Goal: Information Seeking & Learning: Learn about a topic

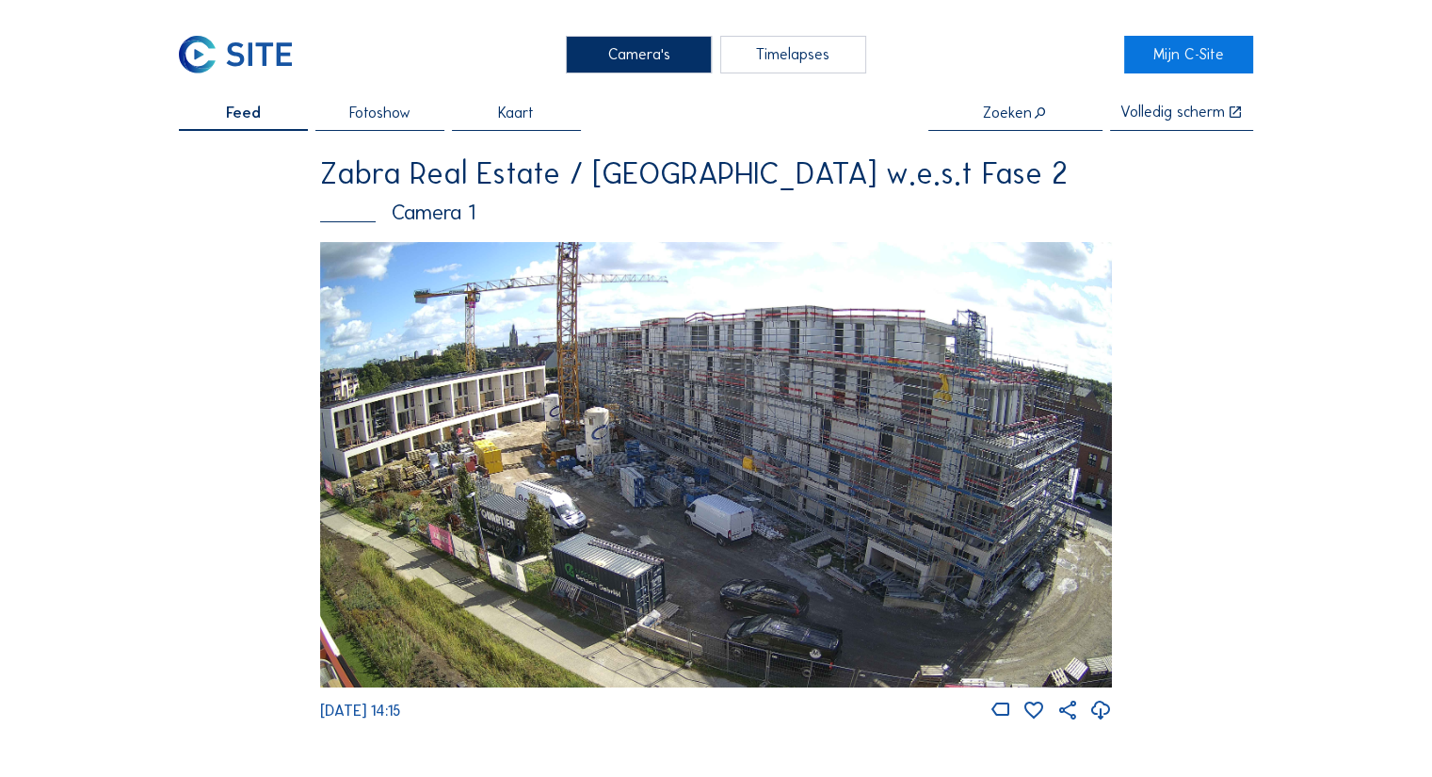
click at [687, 520] on img at bounding box center [716, 464] width 792 height 445
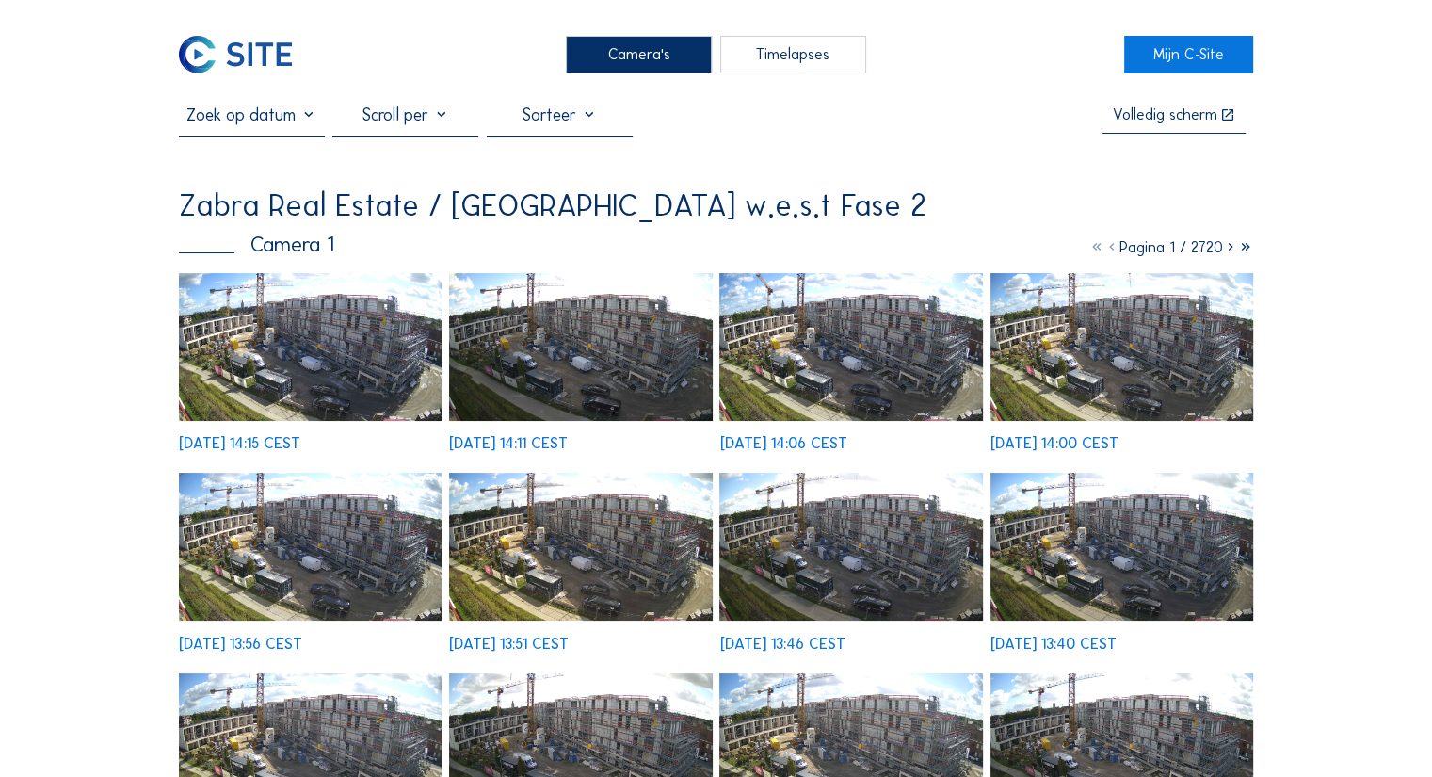
click at [345, 336] on img at bounding box center [310, 347] width 263 height 148
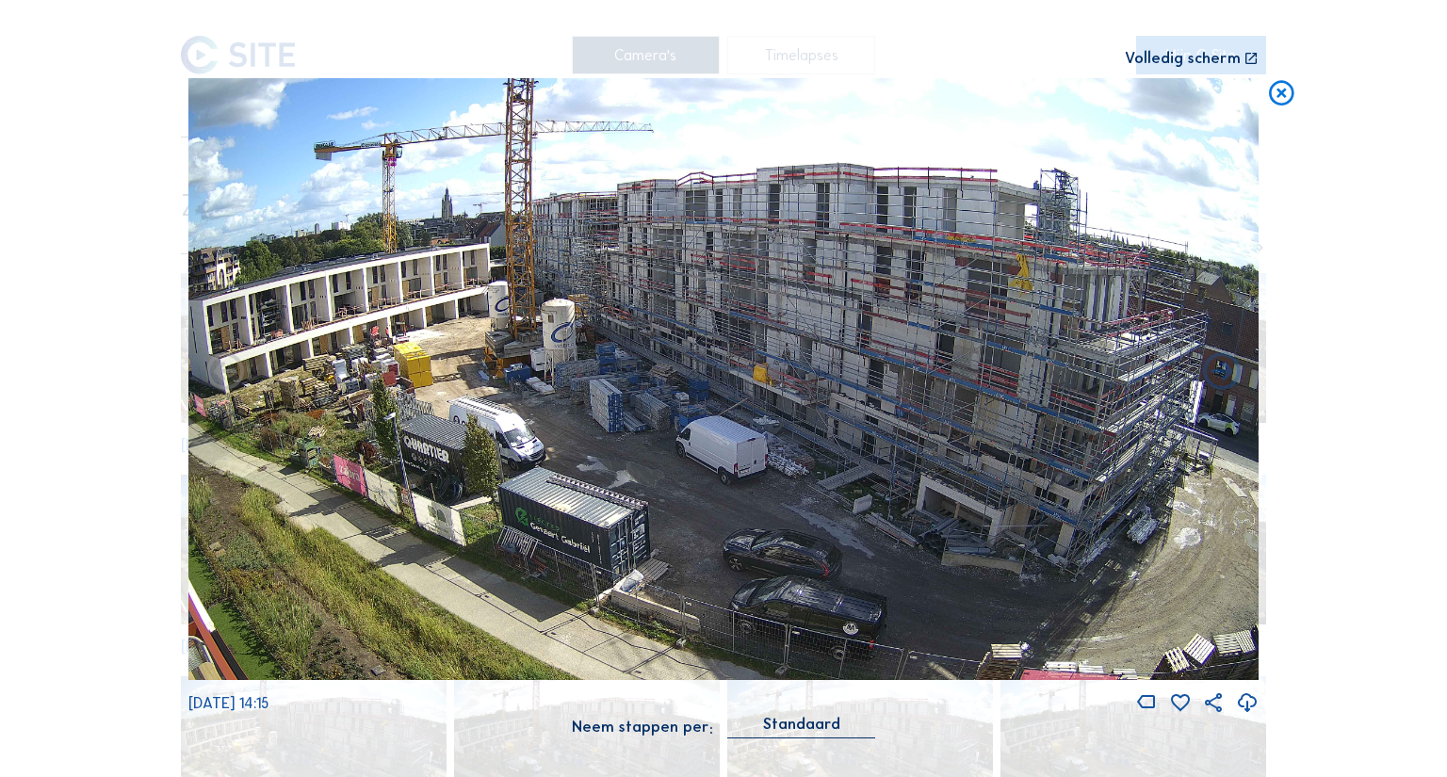
click at [1211, 61] on div "Volledig scherm" at bounding box center [1182, 59] width 116 height 16
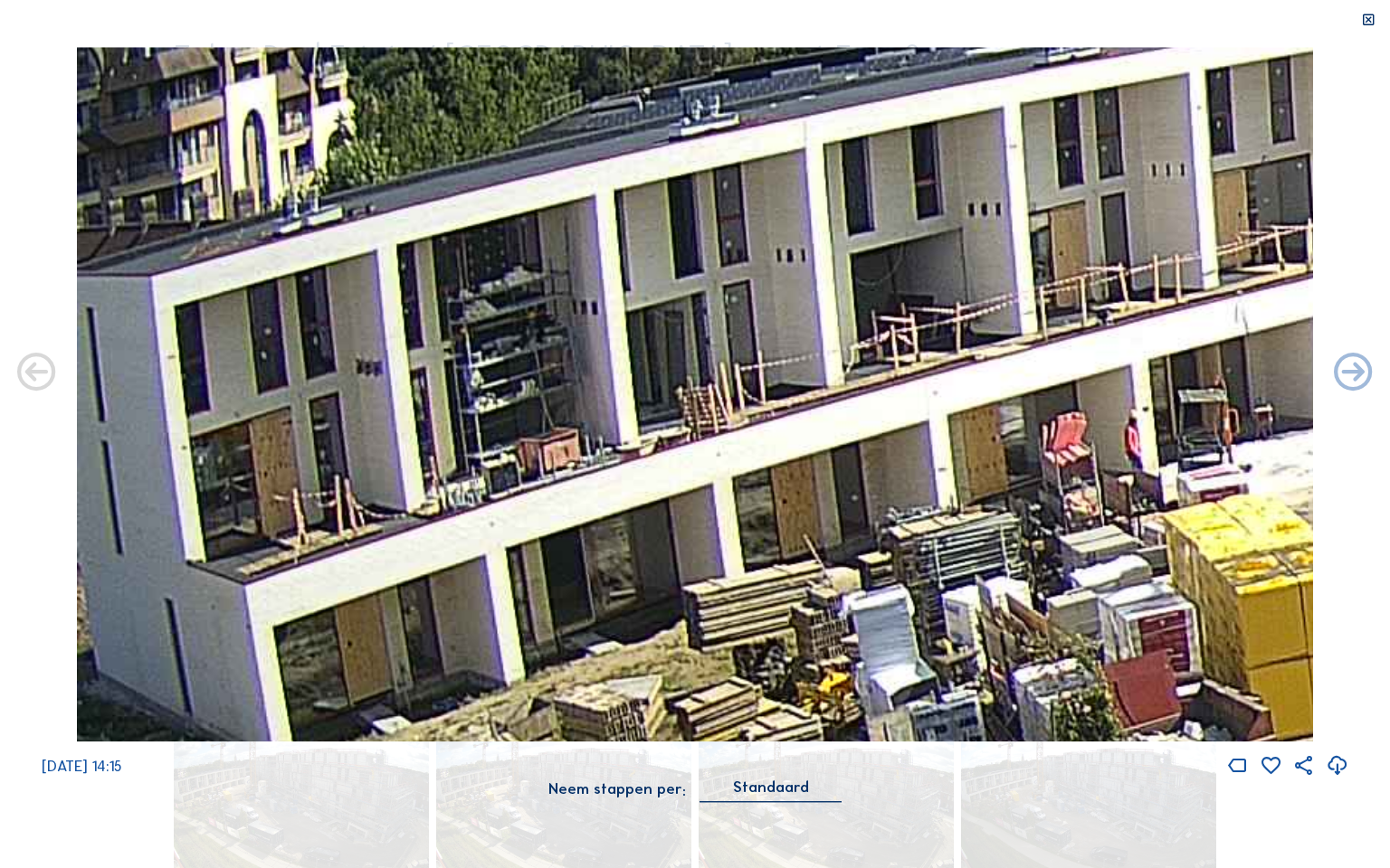
drag, startPoint x: 574, startPoint y: 279, endPoint x: 1071, endPoint y: 283, distance: 497.0
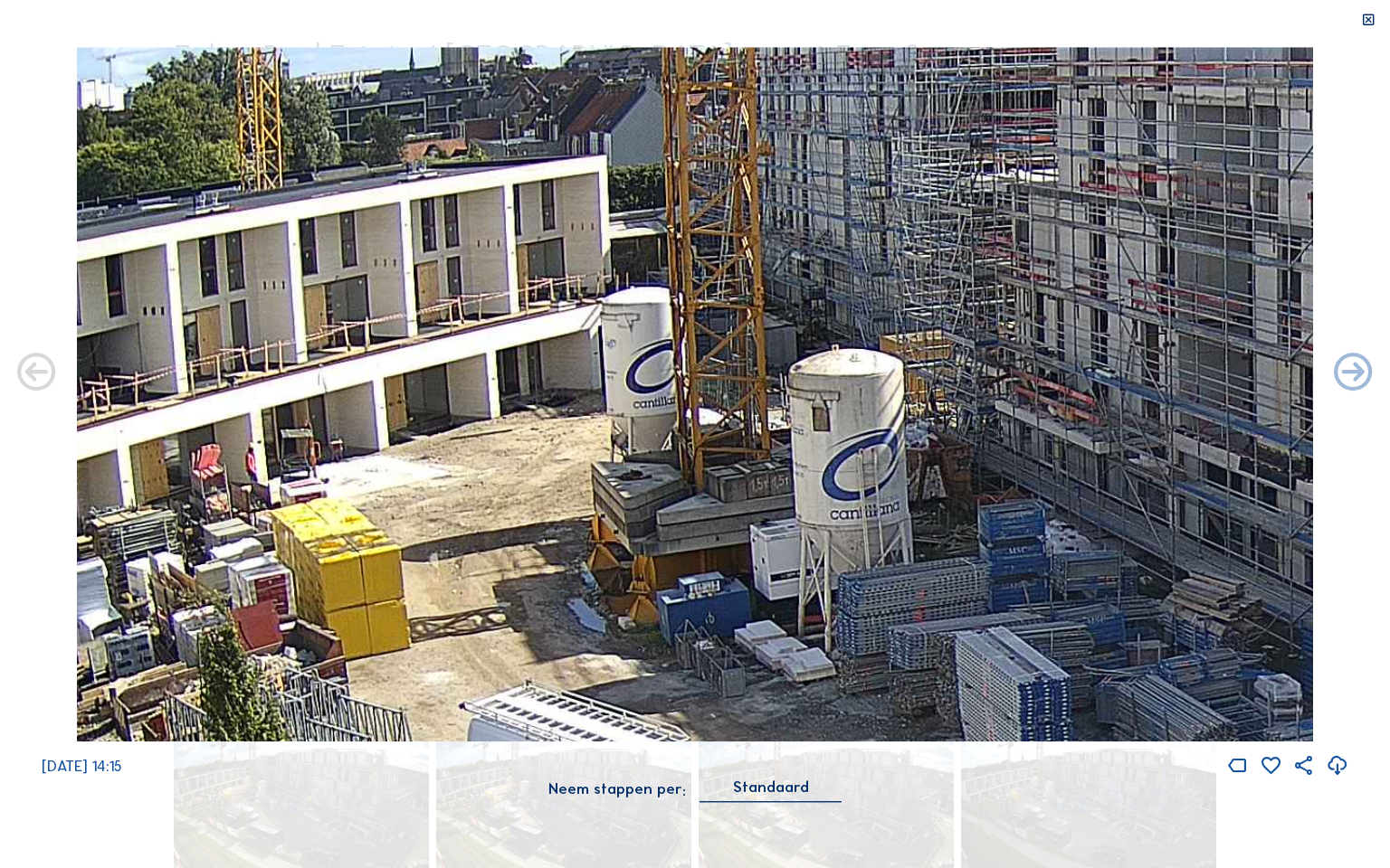
drag, startPoint x: 958, startPoint y: 304, endPoint x: 423, endPoint y: 333, distance: 535.8
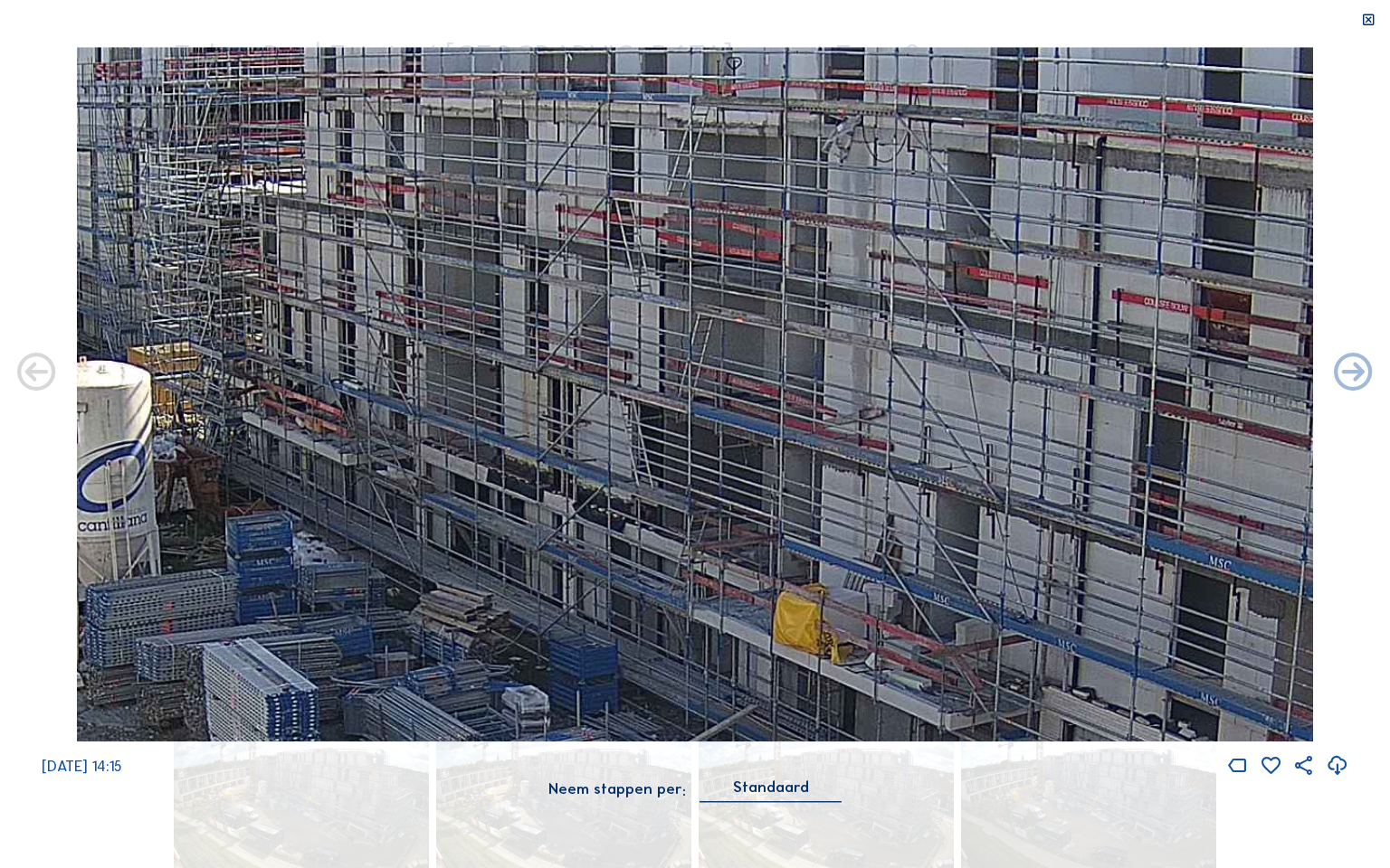
drag, startPoint x: 1062, startPoint y: 328, endPoint x: 318, endPoint y: 336, distance: 744.0
click at [318, 336] on img at bounding box center [694, 394] width 1234 height 694
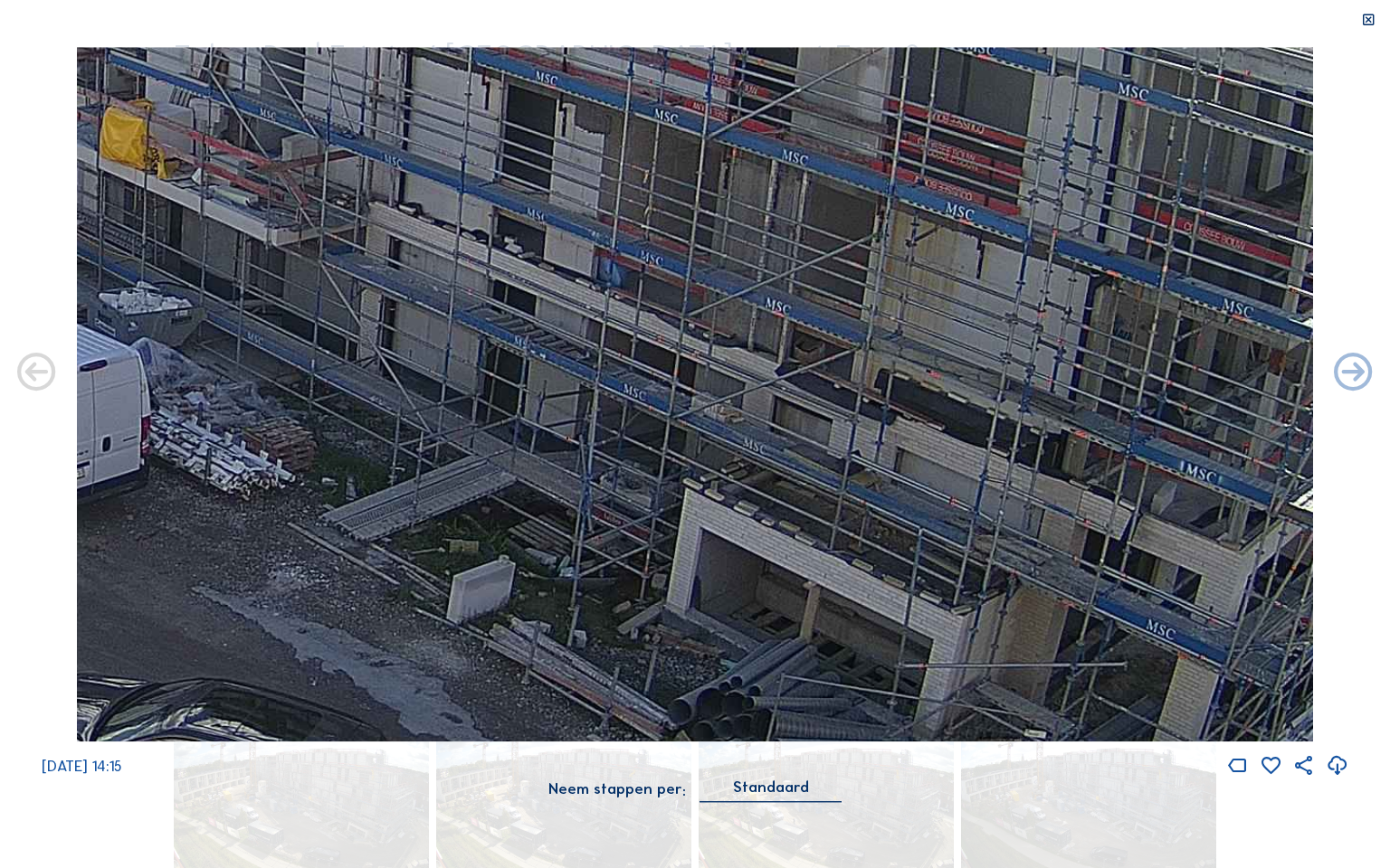
drag, startPoint x: 1126, startPoint y: 629, endPoint x: 441, endPoint y: 135, distance: 844.5
click at [438, 141] on img at bounding box center [694, 394] width 1234 height 694
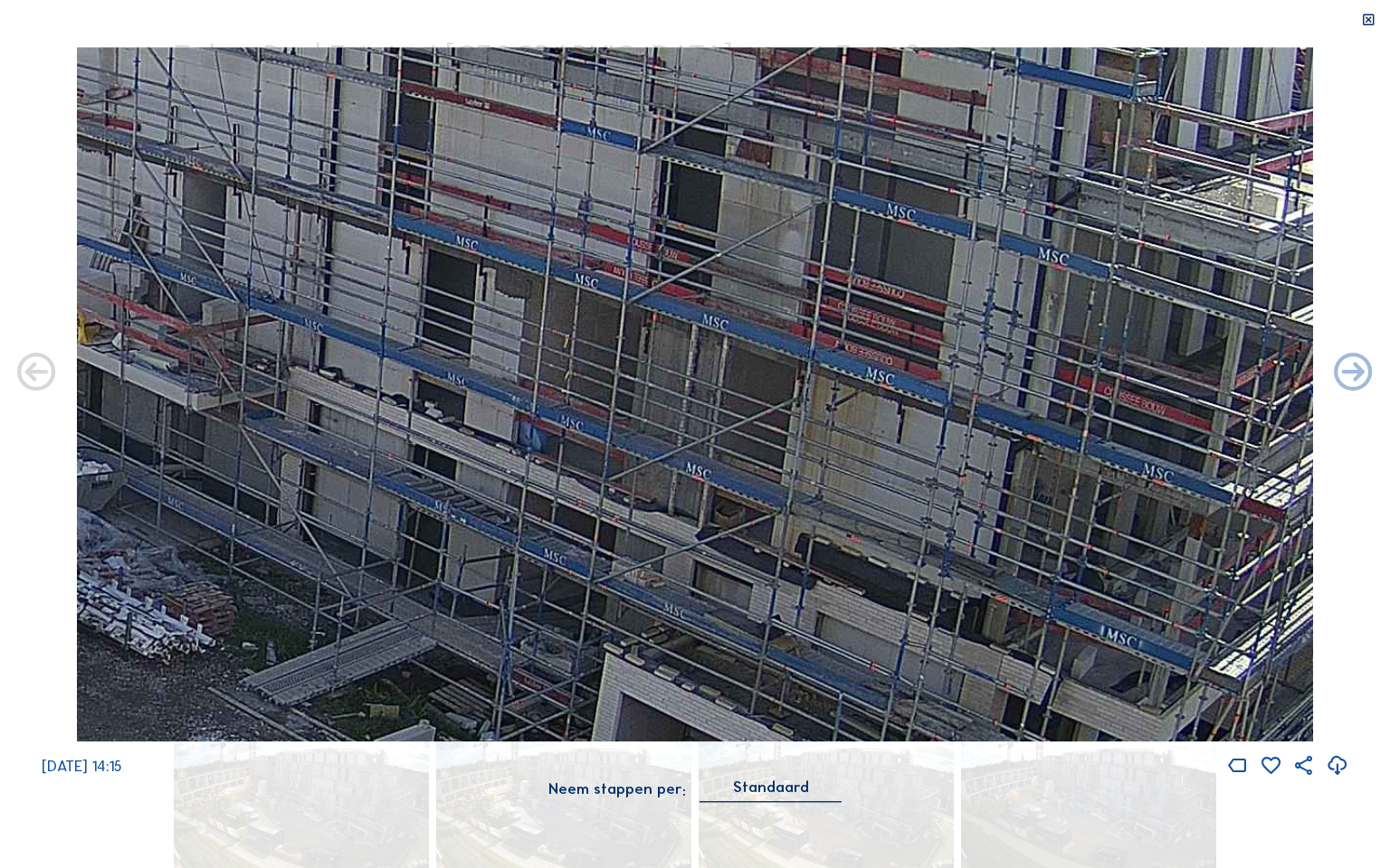
drag, startPoint x: 1009, startPoint y: 551, endPoint x: 1389, endPoint y: 761, distance: 434.2
click at [1375, 745] on div "Tu 16 Sep 2025 14:15 Neem stappen per: Standaard" at bounding box center [695, 434] width 1390 height 774
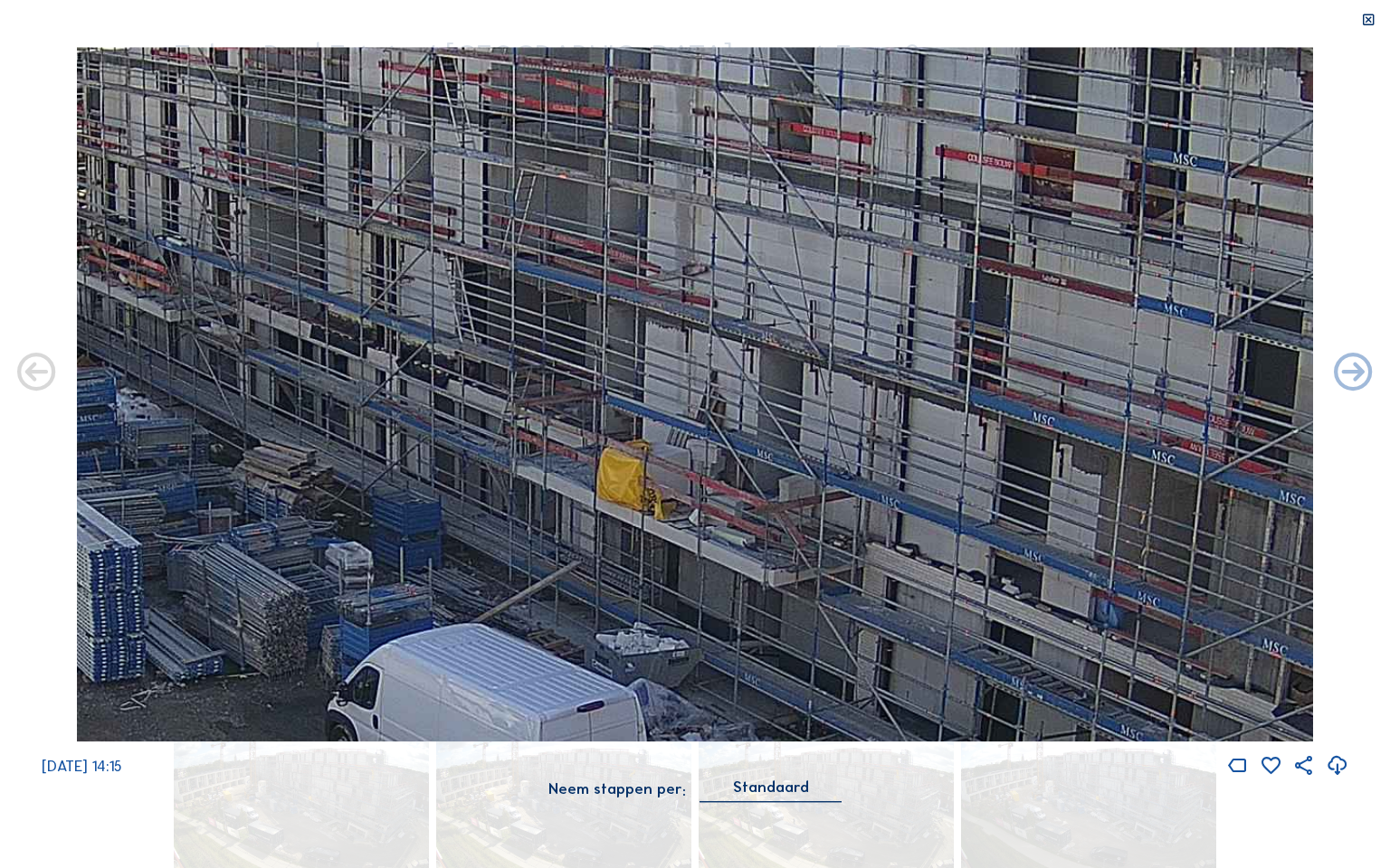
drag, startPoint x: 571, startPoint y: 565, endPoint x: 851, endPoint y: 680, distance: 302.7
click at [851, 680] on img at bounding box center [694, 394] width 1234 height 694
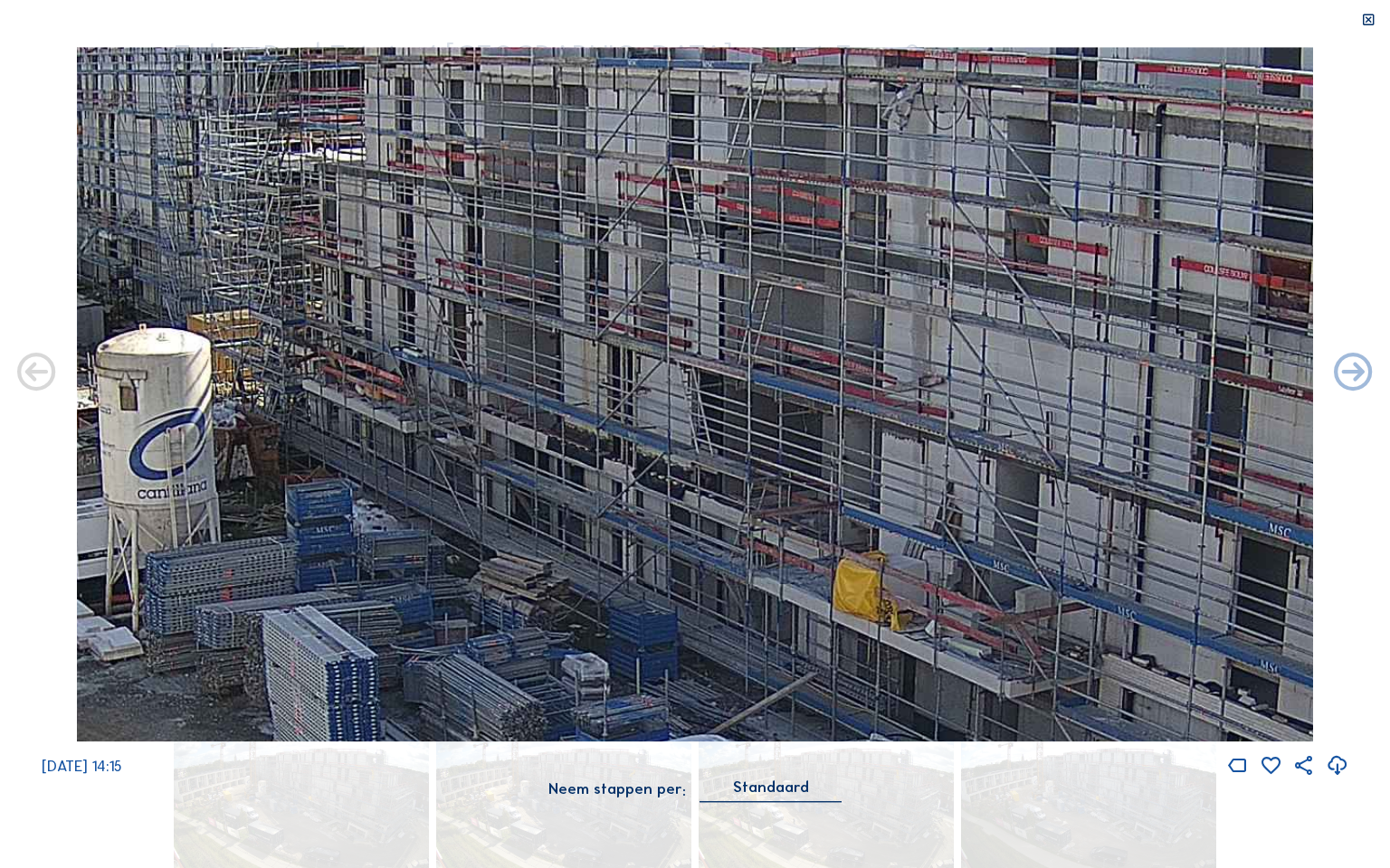
drag, startPoint x: 309, startPoint y: 362, endPoint x: 509, endPoint y: 465, distance: 225.0
click at [520, 465] on img at bounding box center [694, 394] width 1234 height 694
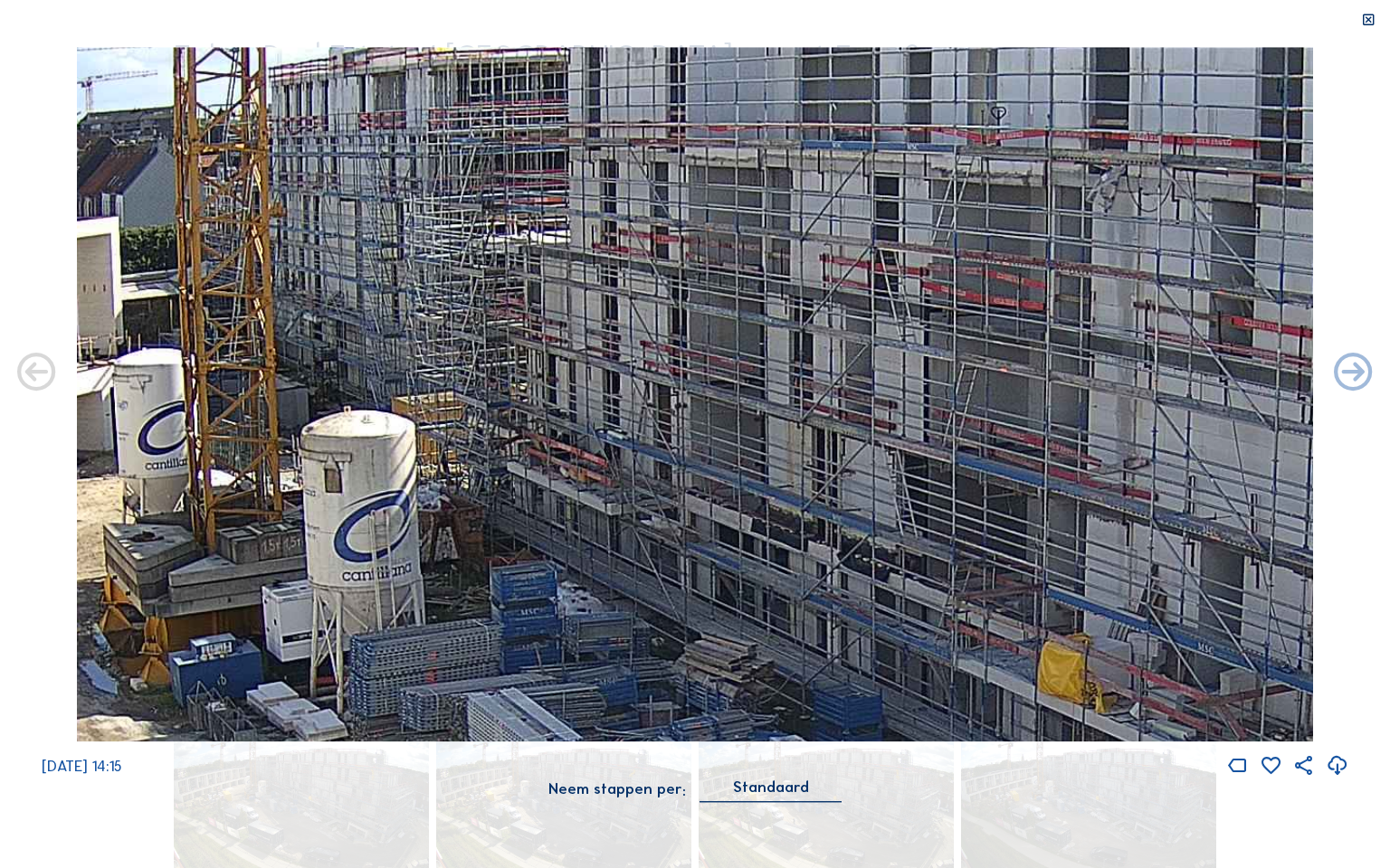
drag, startPoint x: 326, startPoint y: 370, endPoint x: 550, endPoint y: 459, distance: 241.0
click at [550, 459] on img at bounding box center [694, 394] width 1234 height 694
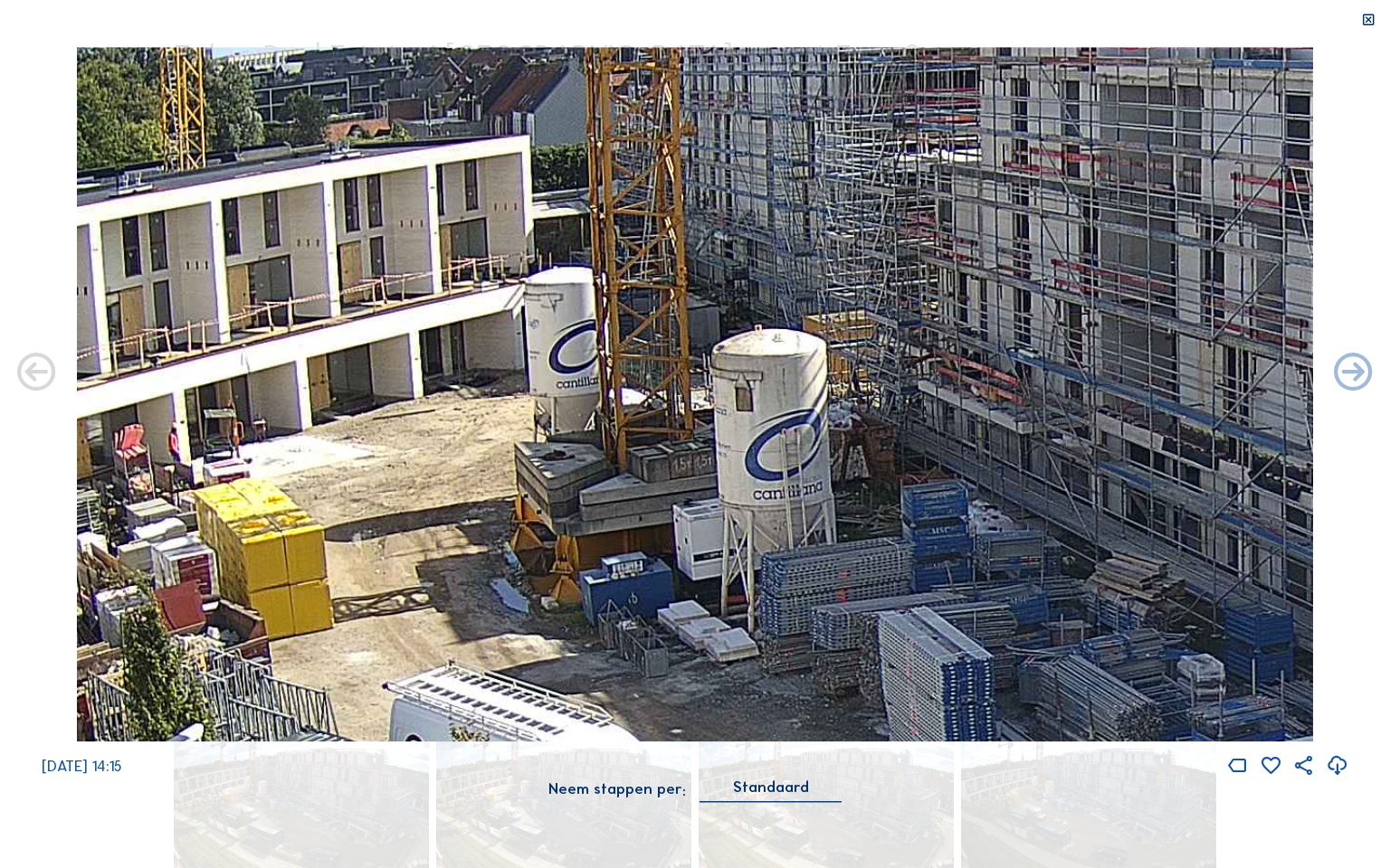
drag, startPoint x: 393, startPoint y: 346, endPoint x: 784, endPoint y: 256, distance: 401.2
click at [784, 256] on img at bounding box center [694, 394] width 1234 height 694
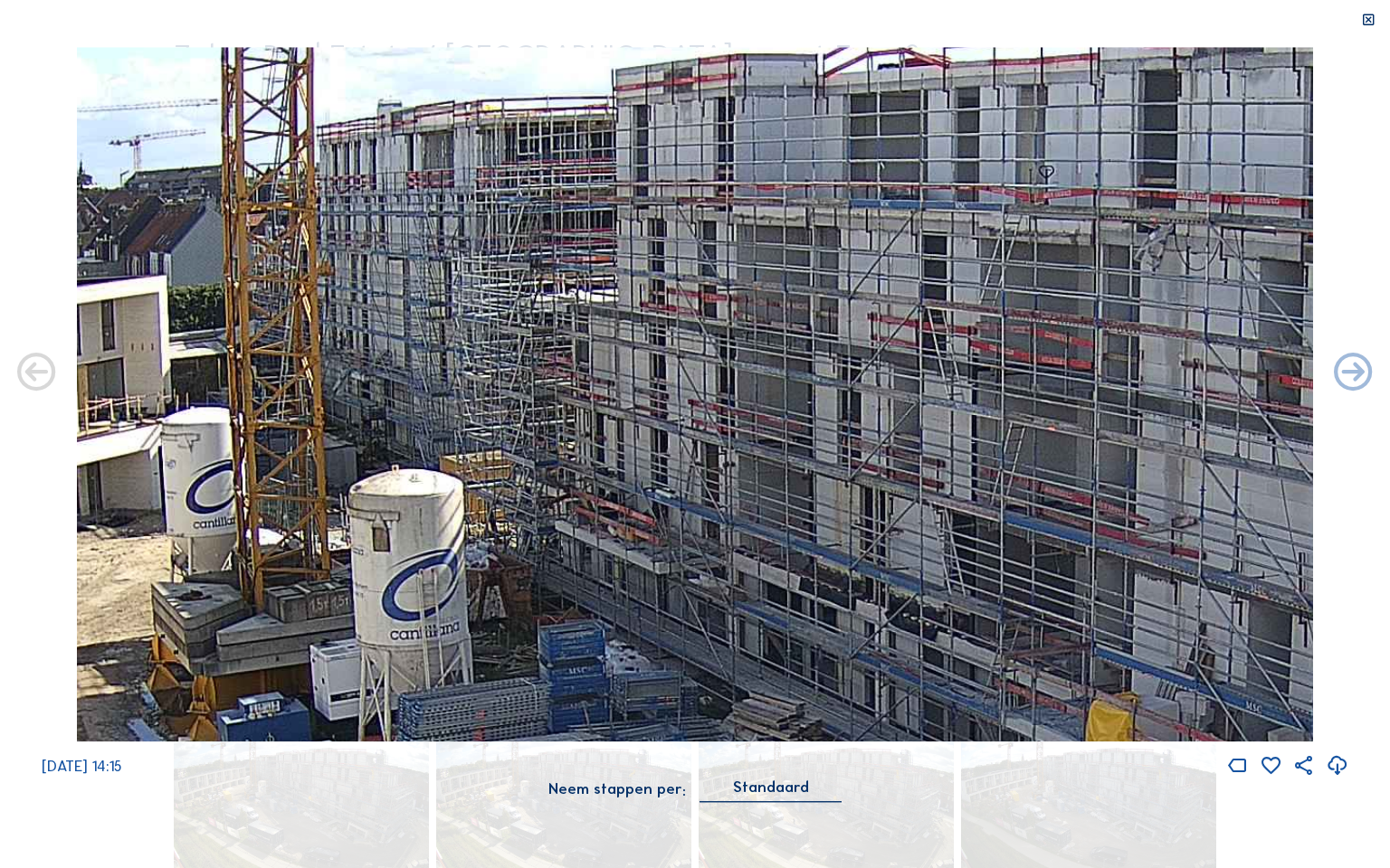
drag, startPoint x: 769, startPoint y: 209, endPoint x: 420, endPoint y: 310, distance: 363.3
click at [420, 310] on img at bounding box center [694, 394] width 1234 height 694
click at [1362, 20] on icon at bounding box center [1368, 20] width 15 height 15
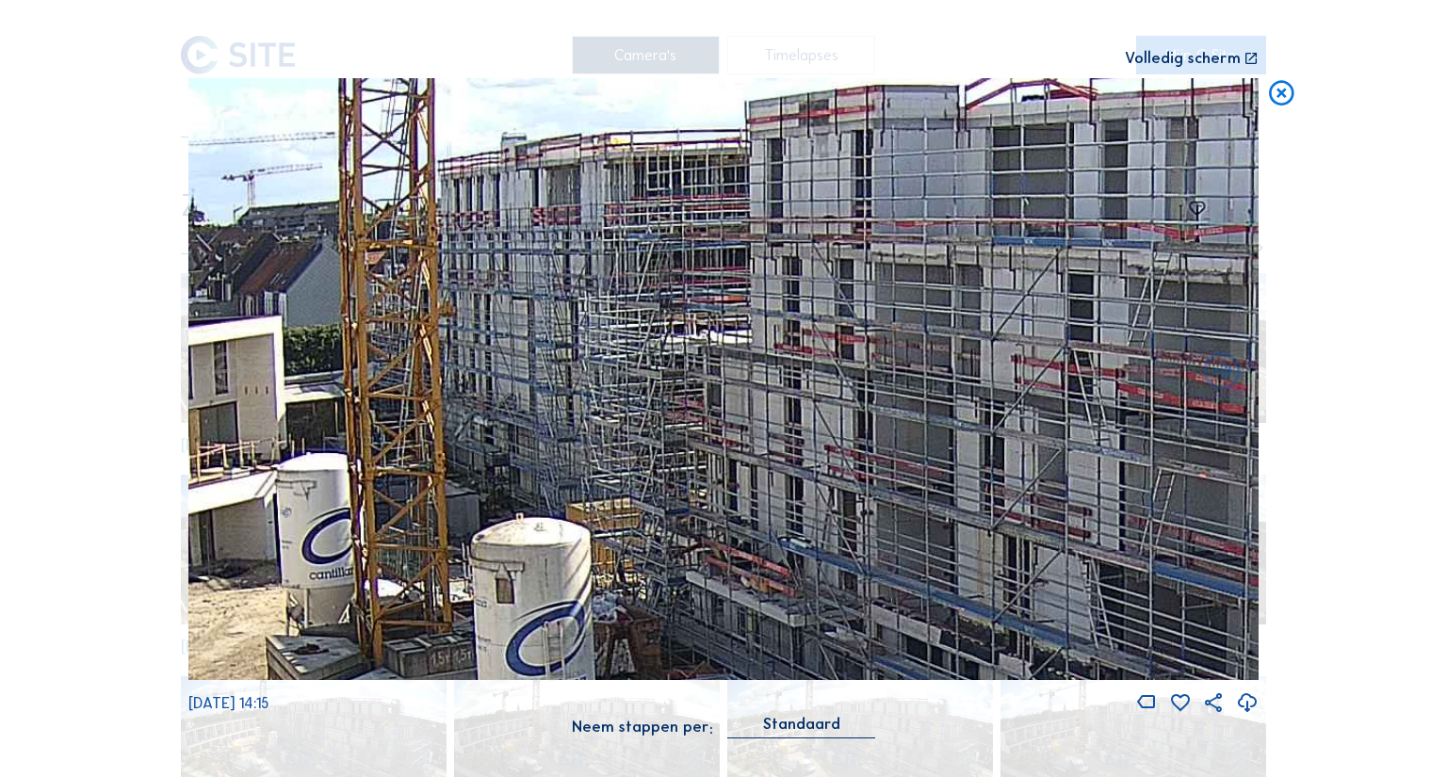
click at [1277, 104] on icon at bounding box center [1281, 93] width 30 height 31
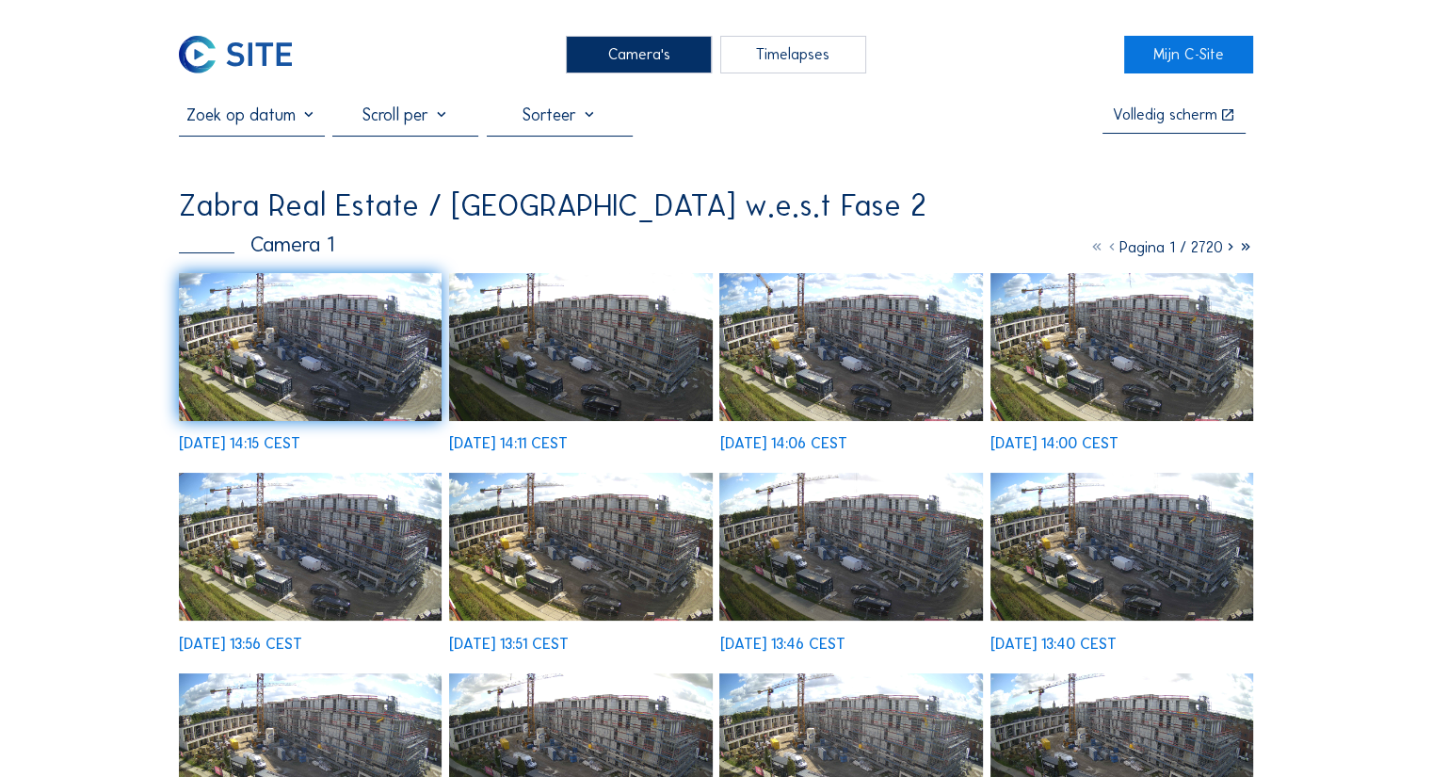
click at [264, 351] on img at bounding box center [310, 347] width 263 height 148
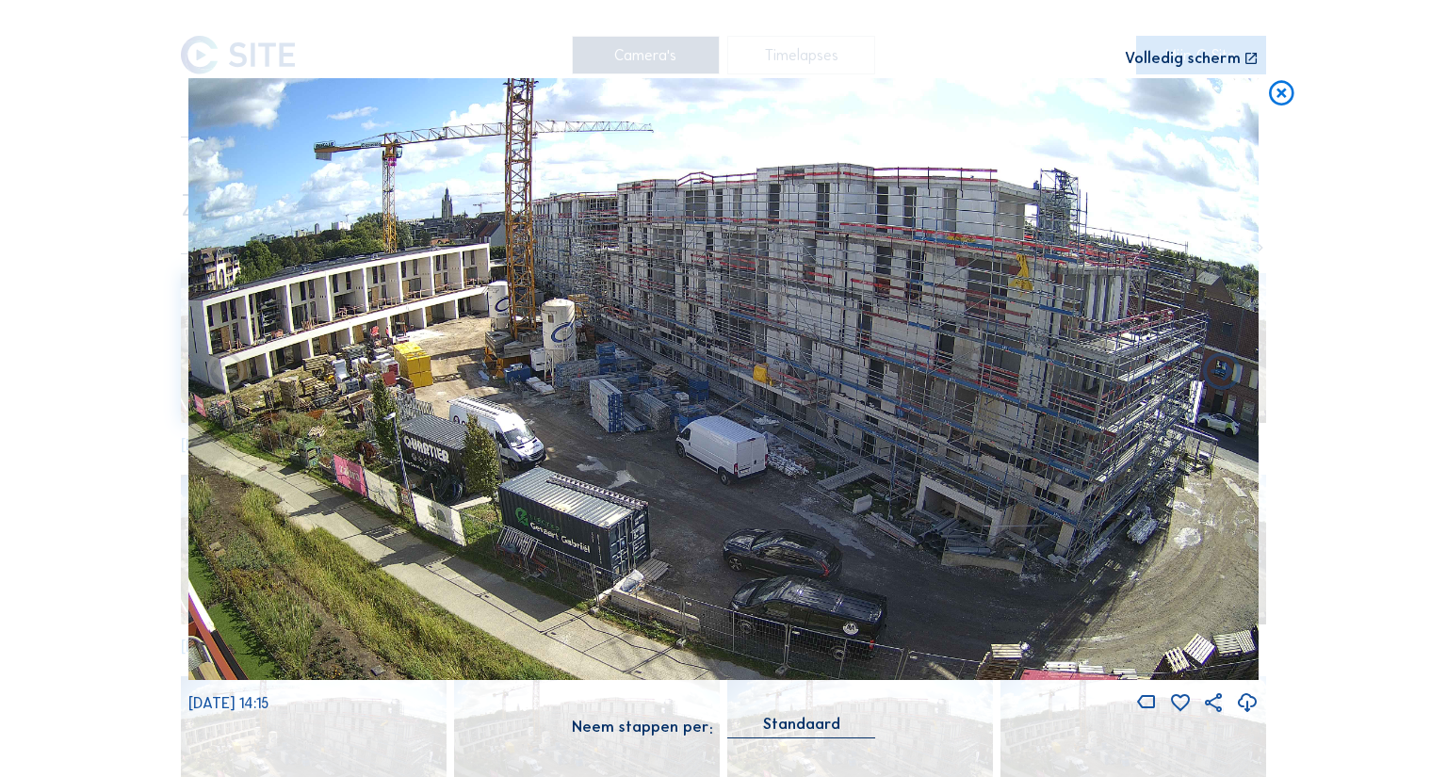
click at [1281, 89] on icon at bounding box center [1281, 93] width 30 height 31
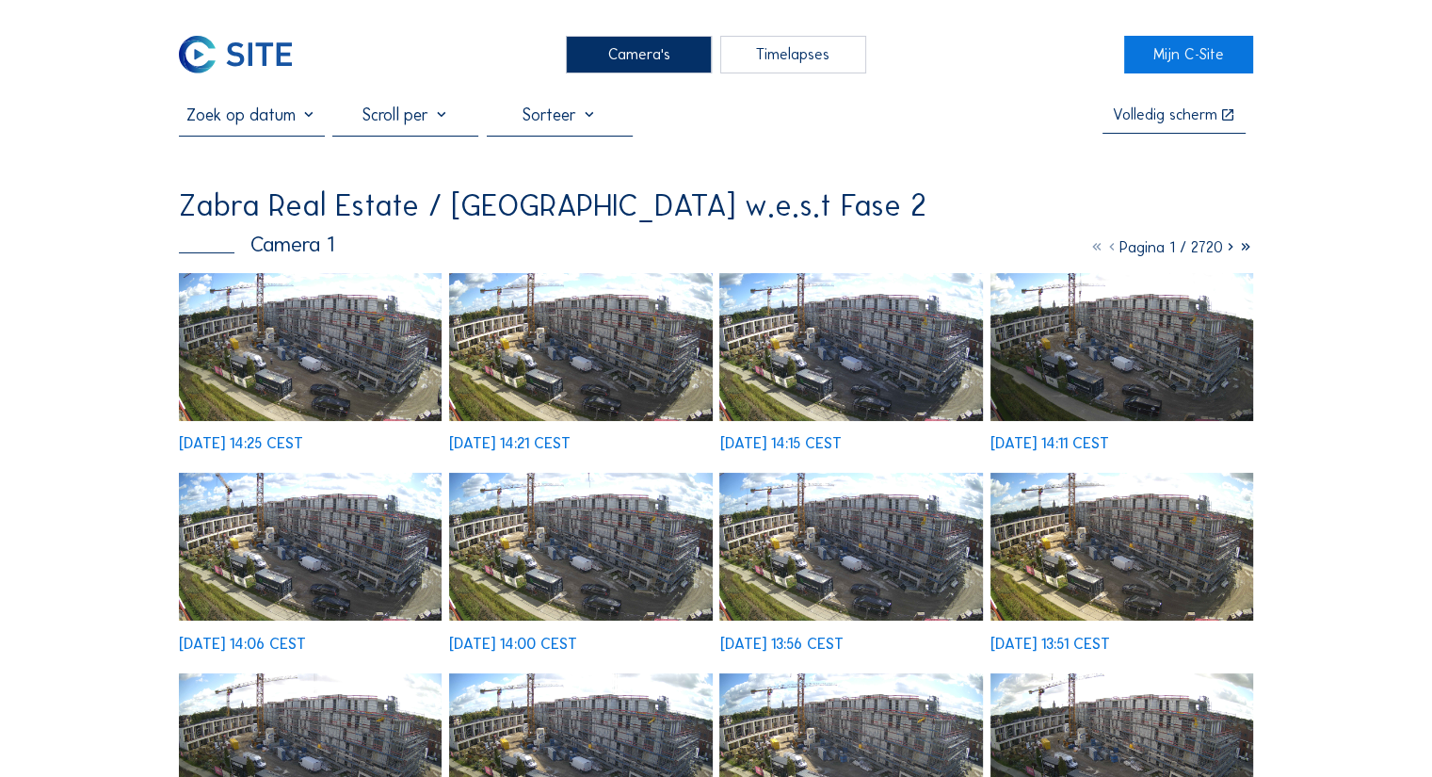
click at [362, 282] on img at bounding box center [310, 347] width 263 height 148
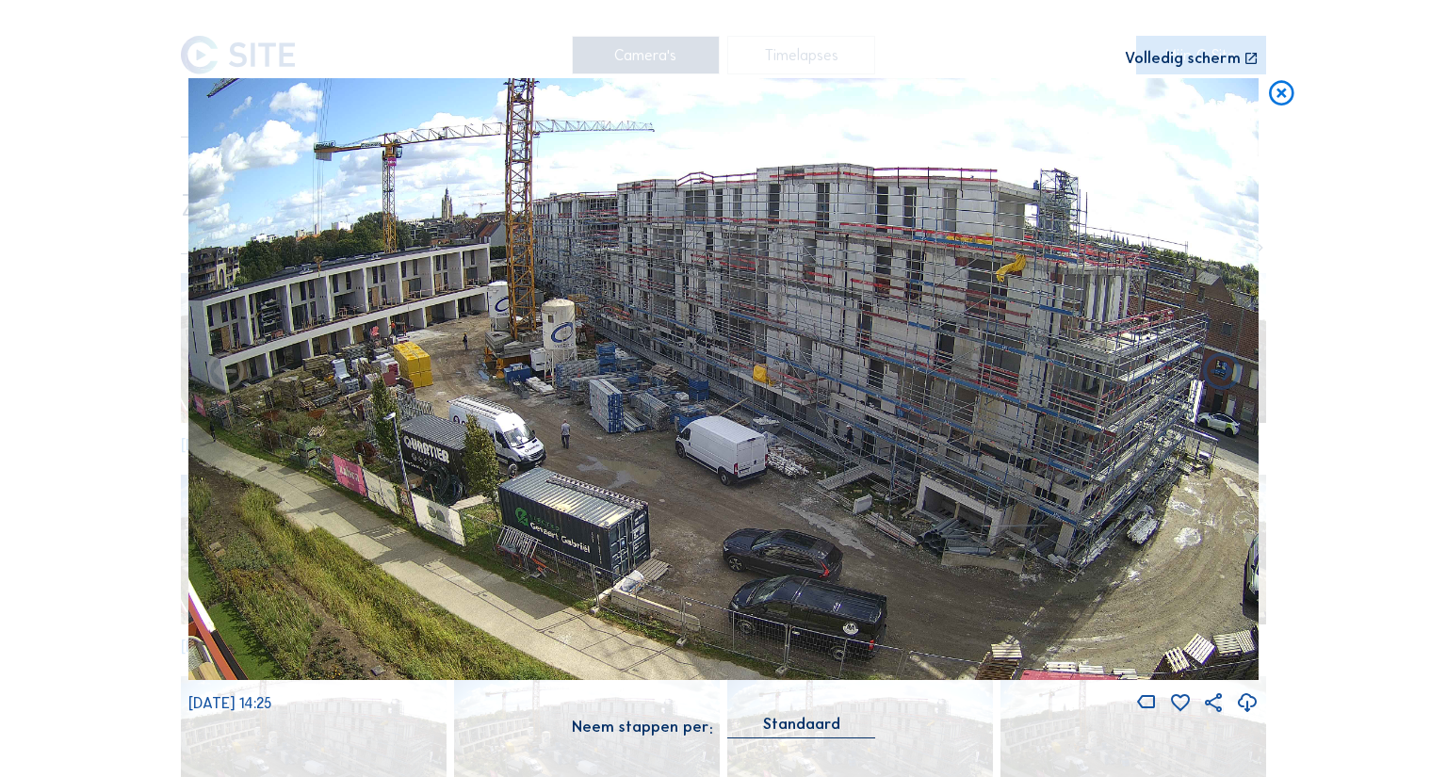
drag, startPoint x: 1000, startPoint y: 663, endPoint x: 998, endPoint y: 651, distance: 12.4
click at [1281, 95] on icon at bounding box center [1281, 93] width 30 height 31
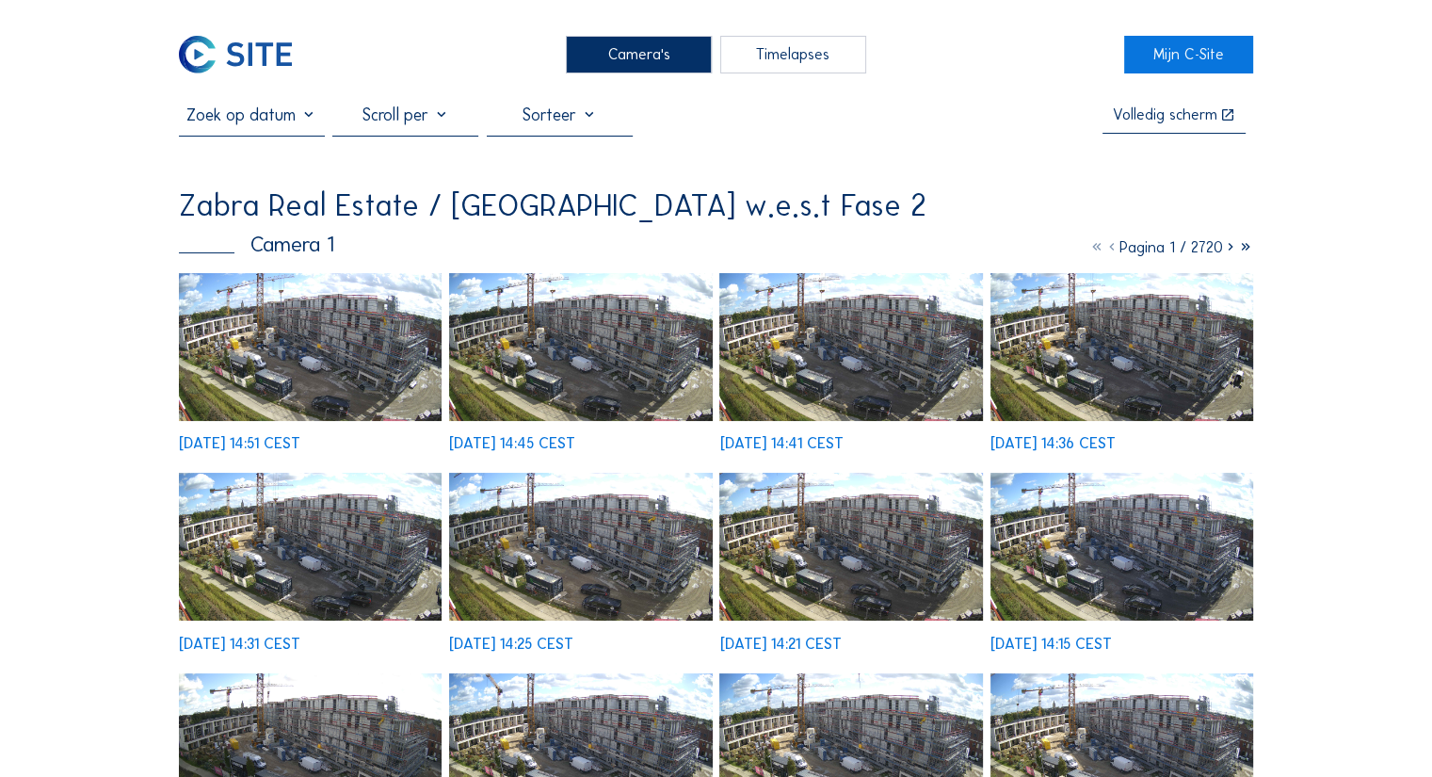
click at [371, 378] on img at bounding box center [310, 347] width 263 height 148
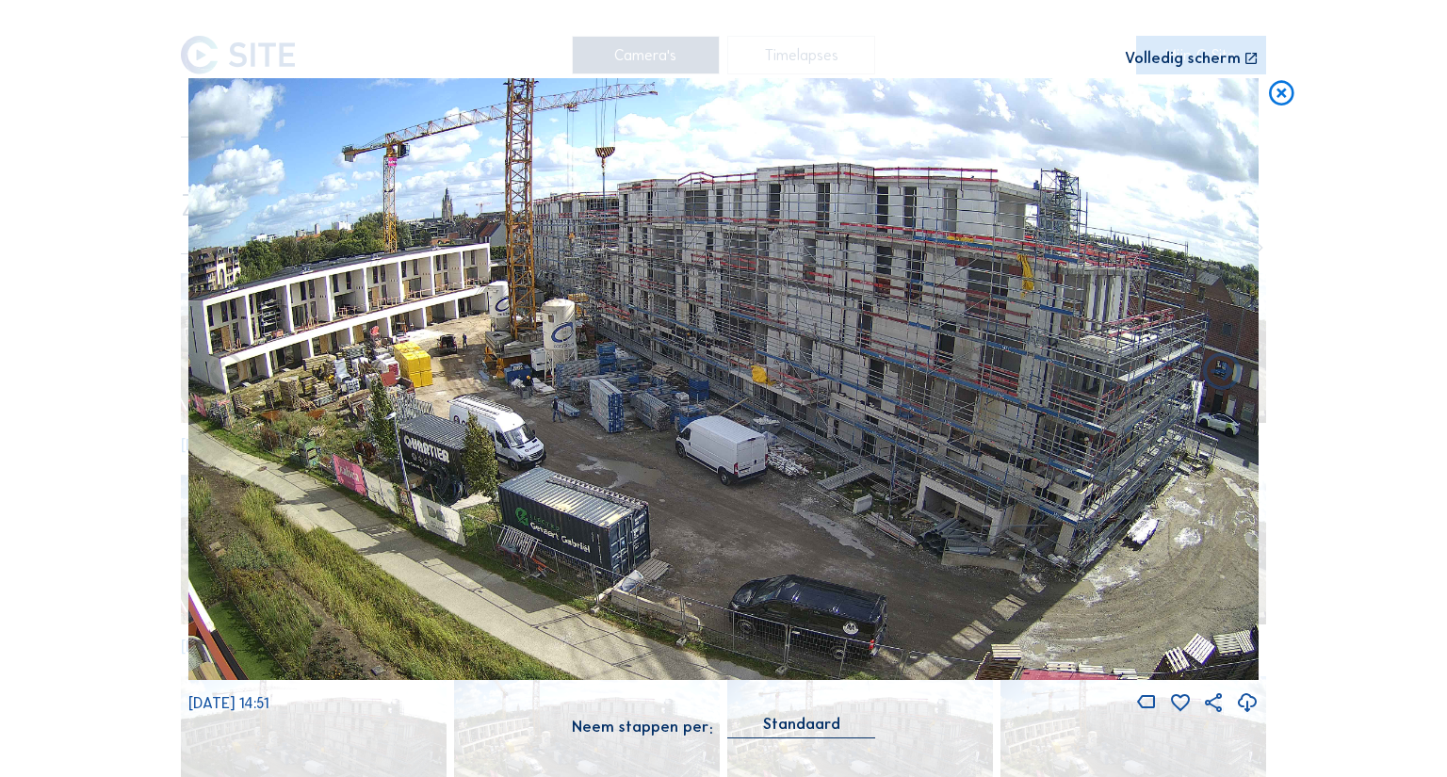
click at [1280, 89] on icon at bounding box center [1281, 93] width 30 height 31
